Goal: Task Accomplishment & Management: Use online tool/utility

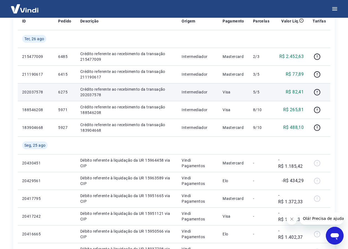
scroll to position [111, 0]
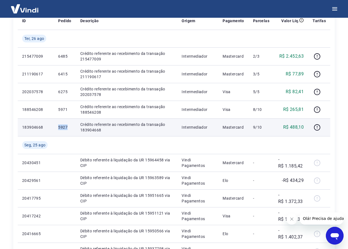
drag, startPoint x: 55, startPoint y: 129, endPoint x: 68, endPoint y: 126, distance: 13.6
click at [68, 126] on td "5927" at bounding box center [65, 127] width 22 height 18
drag, startPoint x: 68, startPoint y: 126, endPoint x: 63, endPoint y: 126, distance: 5.6
copy p "5927"
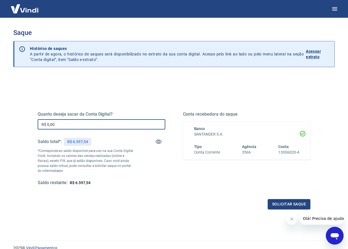
drag, startPoint x: 59, startPoint y: 126, endPoint x: 7, endPoint y: 127, distance: 51.9
click at [7, 127] on div "Saque Histórico de saques A partir de agora, o histórico de saques será disponi…" at bounding box center [174, 126] width 335 height 216
type input "R$ 6.597,54"
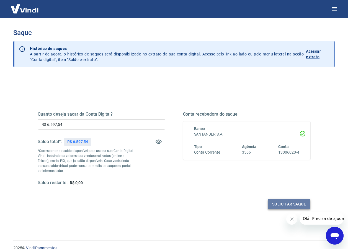
click at [292, 203] on button "Solicitar saque" at bounding box center [289, 204] width 43 height 10
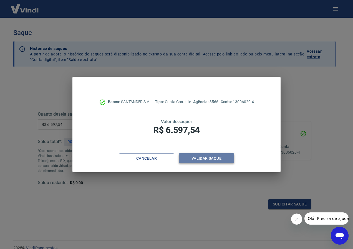
click at [213, 160] on button "Validar saque" at bounding box center [206, 158] width 55 height 10
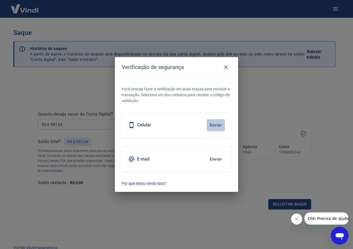
click at [217, 123] on button "Enviar" at bounding box center [216, 125] width 18 height 12
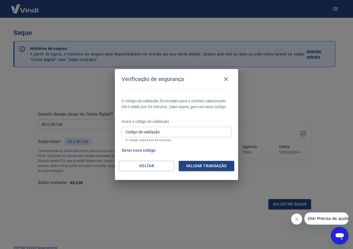
click at [153, 134] on input "Código de validação" at bounding box center [176, 132] width 110 height 10
type input "321451"
click at [207, 166] on button "Validar transação" at bounding box center [206, 166] width 55 height 10
click at [207, 166] on div "Validar transação" at bounding box center [206, 166] width 55 height 10
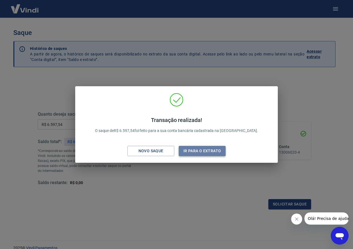
click at [197, 152] on button "Ir para o extrato" at bounding box center [202, 151] width 47 height 10
